Goal: Navigation & Orientation: Find specific page/section

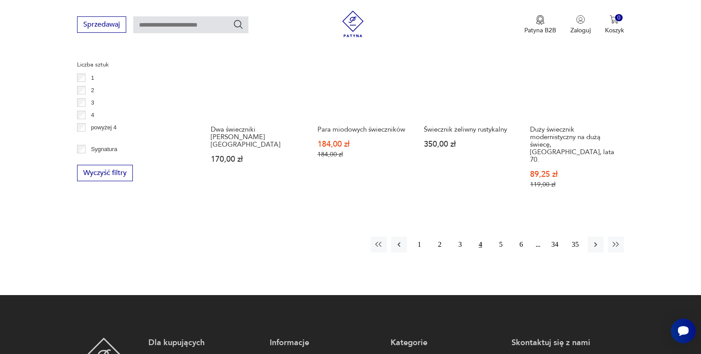
scroll to position [1045, 0]
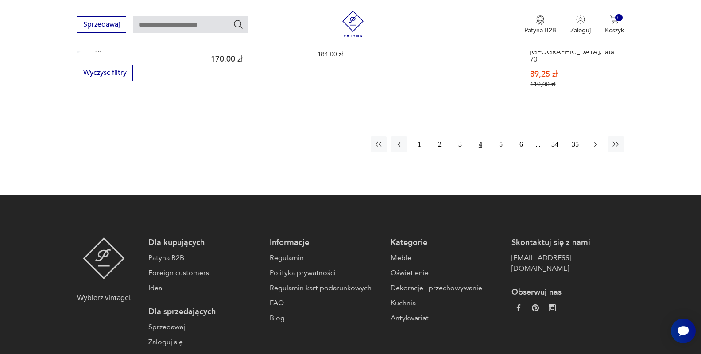
click at [596, 142] on icon "button" at bounding box center [595, 144] width 3 height 5
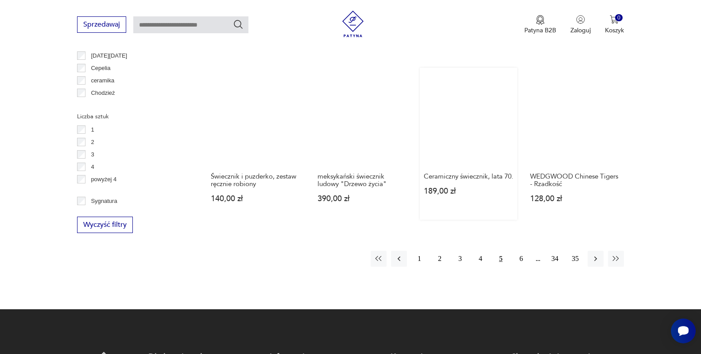
scroll to position [896, 0]
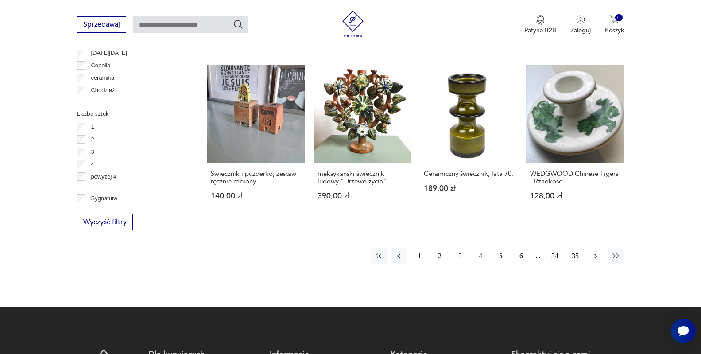
click at [593, 252] on icon "button" at bounding box center [595, 256] width 9 height 9
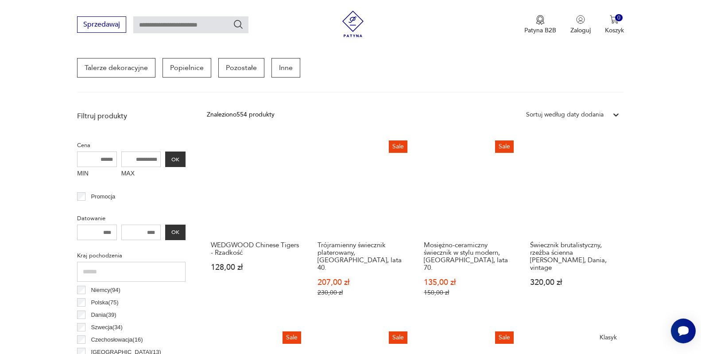
scroll to position [276, 0]
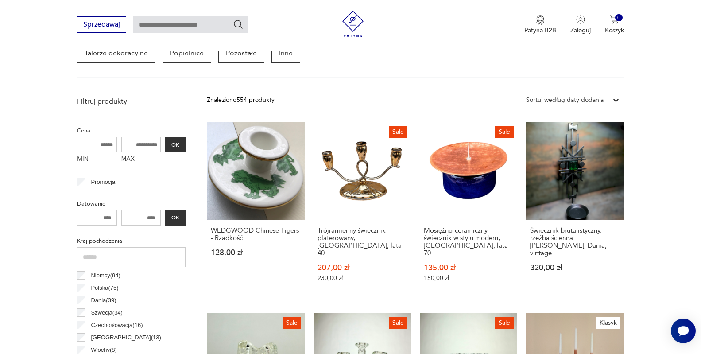
scroll to position [896, 0]
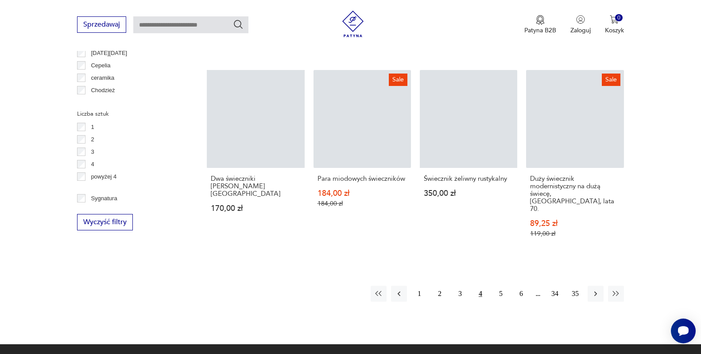
scroll to position [1045, 0]
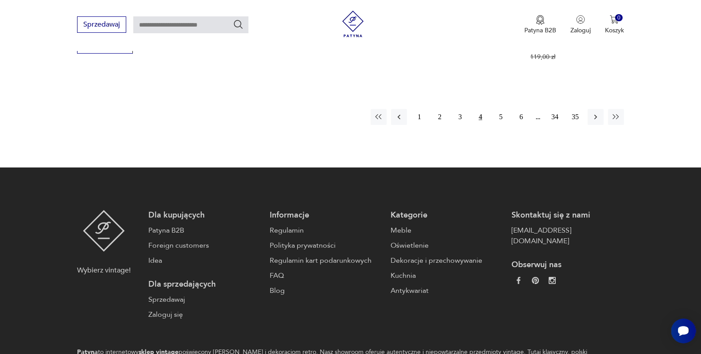
scroll to position [344, 0]
